Goal: Transaction & Acquisition: Download file/media

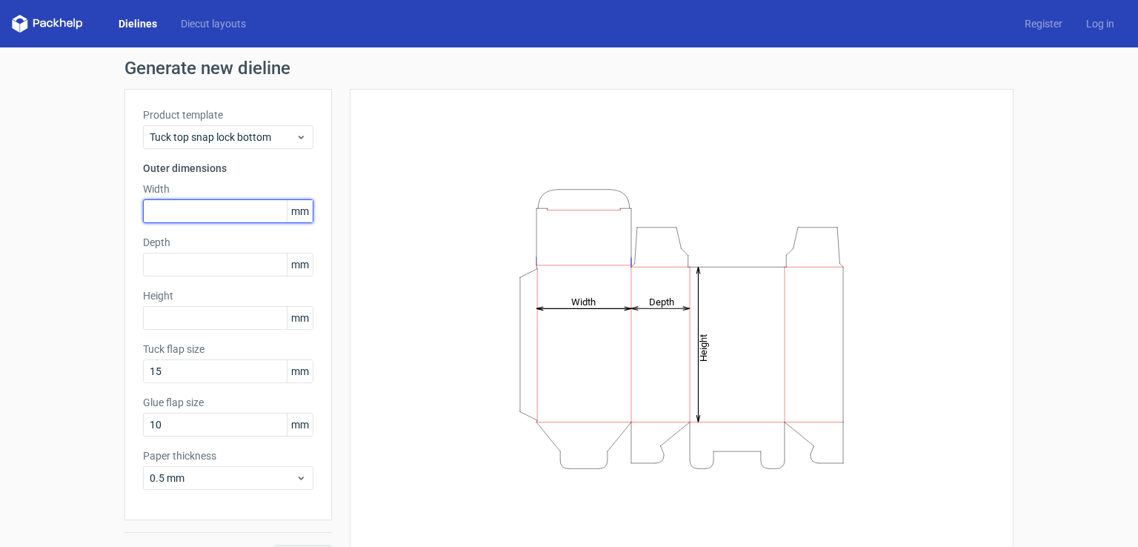
click at [184, 201] on input "text" at bounding box center [228, 211] width 170 height 24
type input "60"
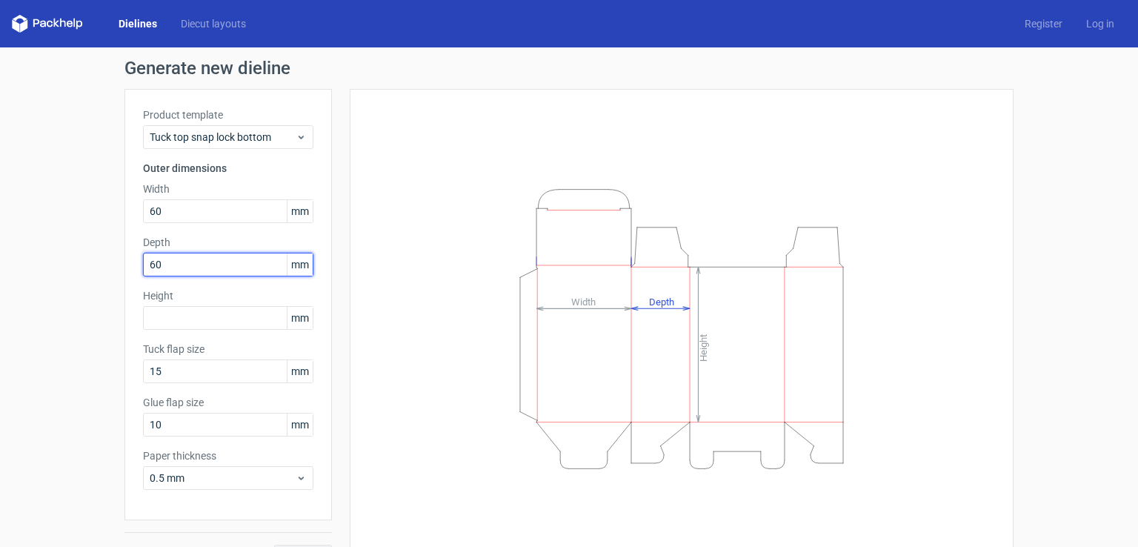
type input "60"
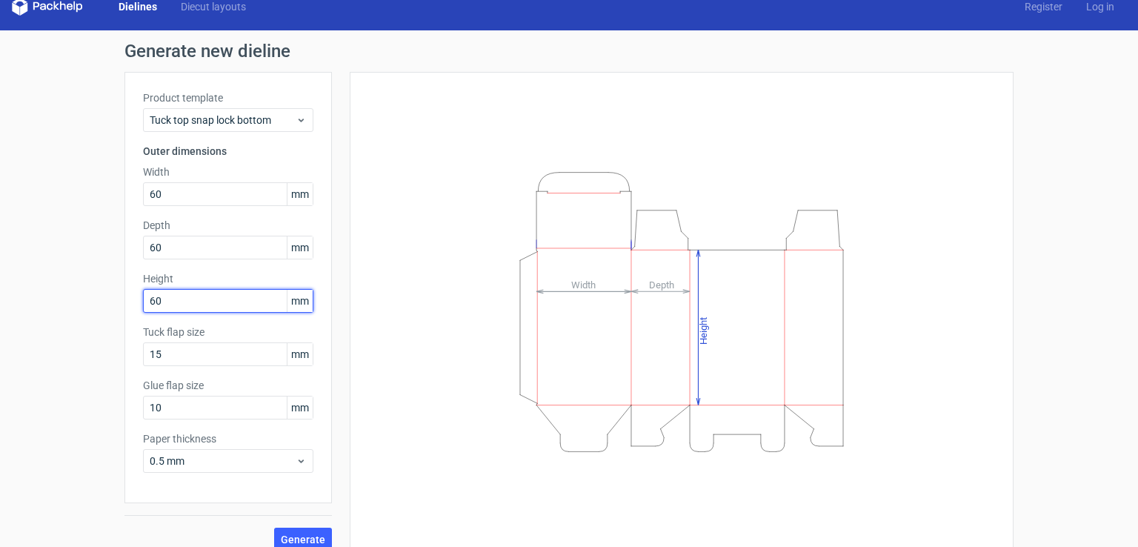
scroll to position [33, 0]
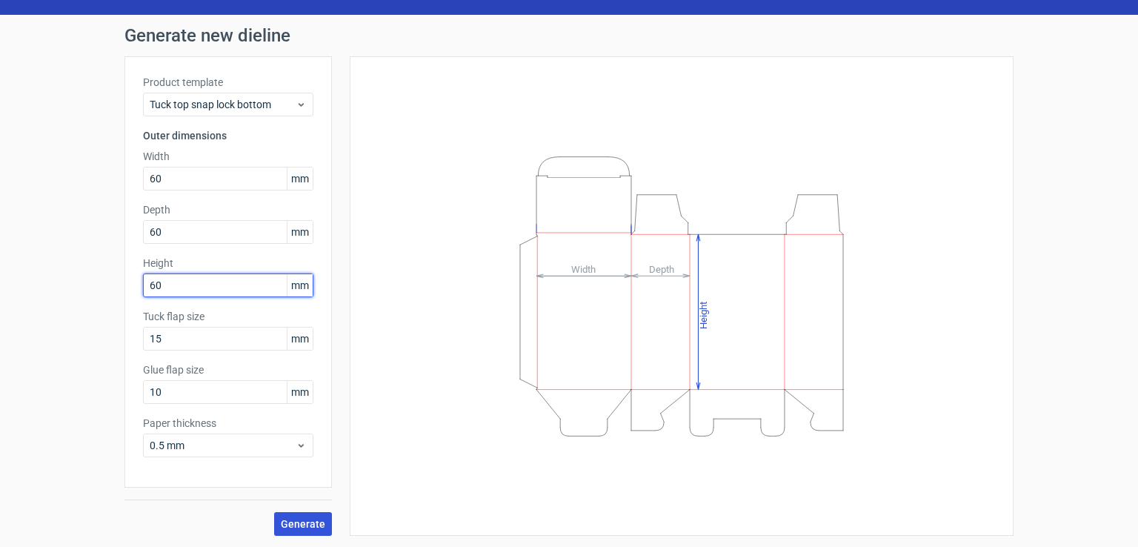
type input "60"
click at [293, 525] on span "Generate" at bounding box center [303, 524] width 44 height 10
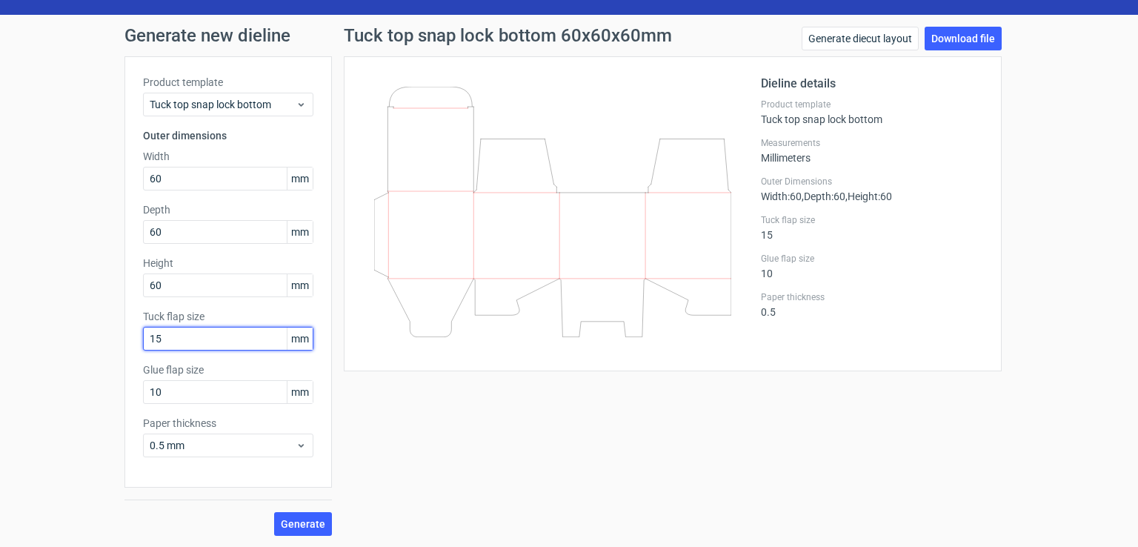
drag, startPoint x: 158, startPoint y: 335, endPoint x: 127, endPoint y: 334, distance: 30.4
click at [127, 334] on div "Product template Tuck top snap lock bottom Outer dimensions Width 60 mm Depth 6…" at bounding box center [227, 271] width 207 height 431
click at [274, 512] on button "Generate" at bounding box center [303, 524] width 58 height 24
click at [285, 525] on span "Generate" at bounding box center [303, 524] width 44 height 10
drag, startPoint x: 168, startPoint y: 336, endPoint x: 92, endPoint y: 339, distance: 76.4
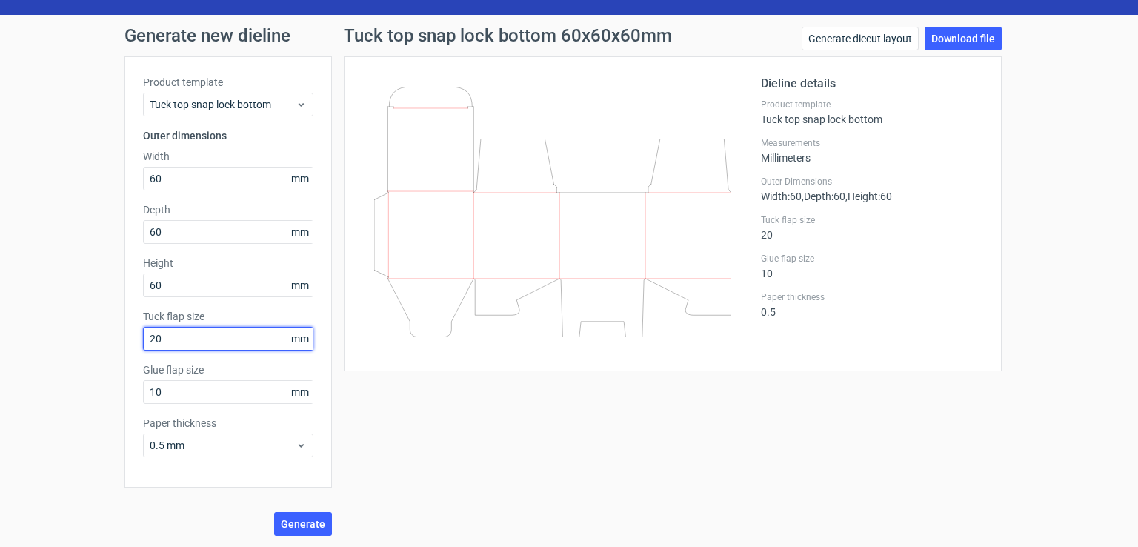
click at [92, 339] on div "Generate new dieline Product template Tuck top snap lock bottom Outer dimension…" at bounding box center [569, 281] width 1138 height 533
click at [290, 520] on span "Generate" at bounding box center [303, 524] width 44 height 10
drag, startPoint x: 158, startPoint y: 339, endPoint x: 103, endPoint y: 342, distance: 54.9
click at [103, 342] on div "Generate new dieline Product template Tuck top snap lock bottom Outer dimension…" at bounding box center [569, 281] width 1138 height 533
type input "15"
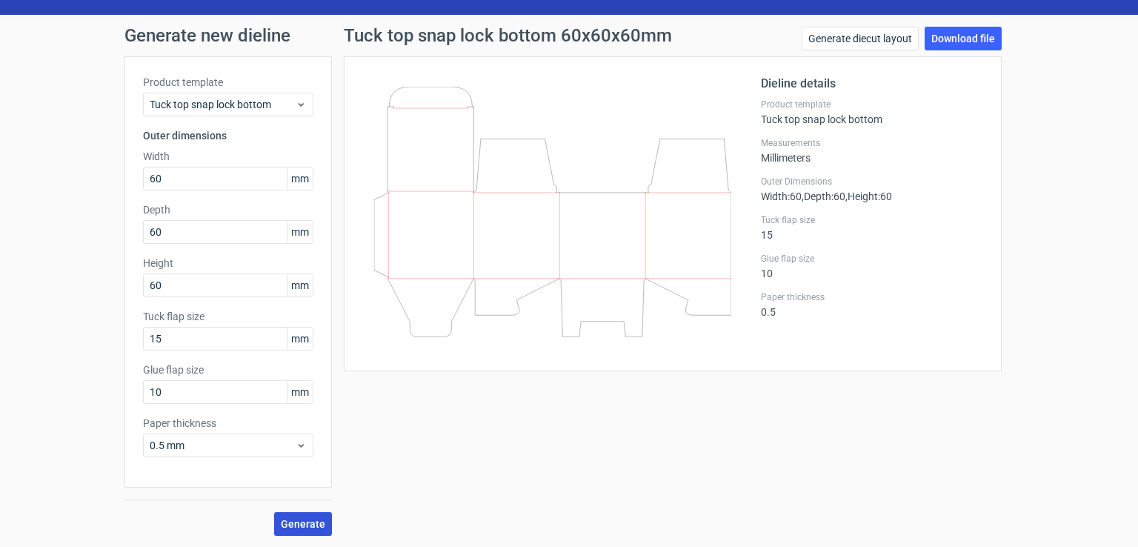
click at [314, 522] on span "Generate" at bounding box center [303, 524] width 44 height 10
click at [953, 37] on link "Download file" at bounding box center [963, 39] width 77 height 24
